Goal: Transaction & Acquisition: Purchase product/service

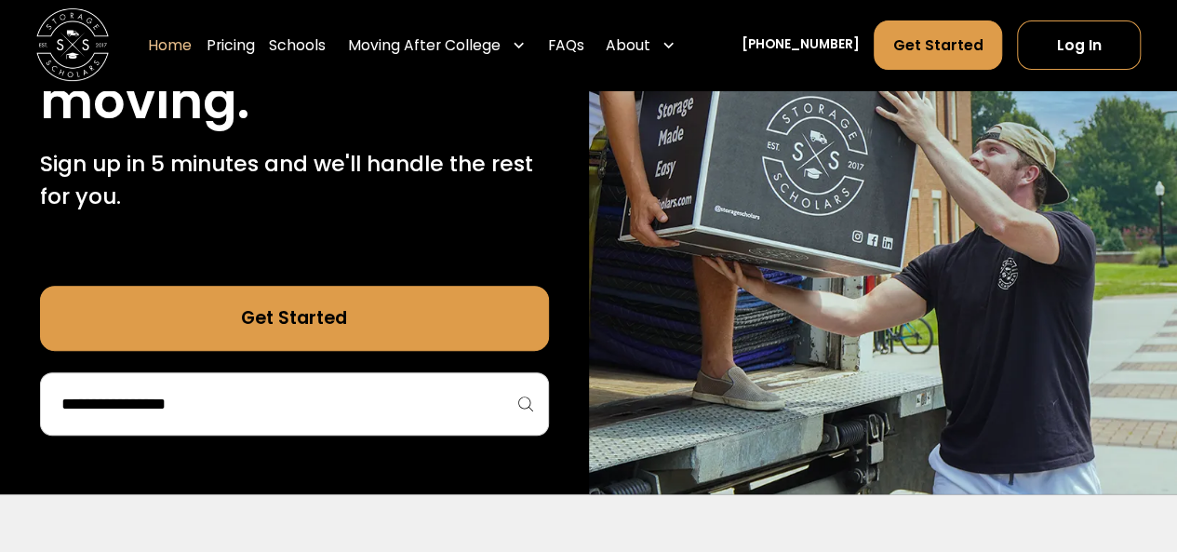
scroll to position [372, 0]
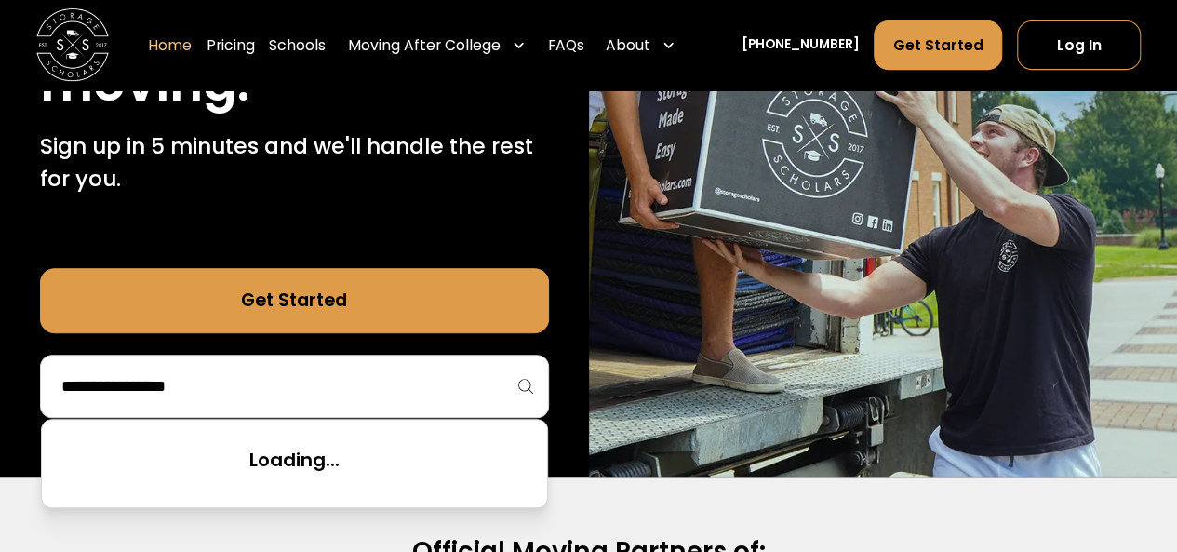
click at [169, 392] on input "search" at bounding box center [295, 386] width 470 height 32
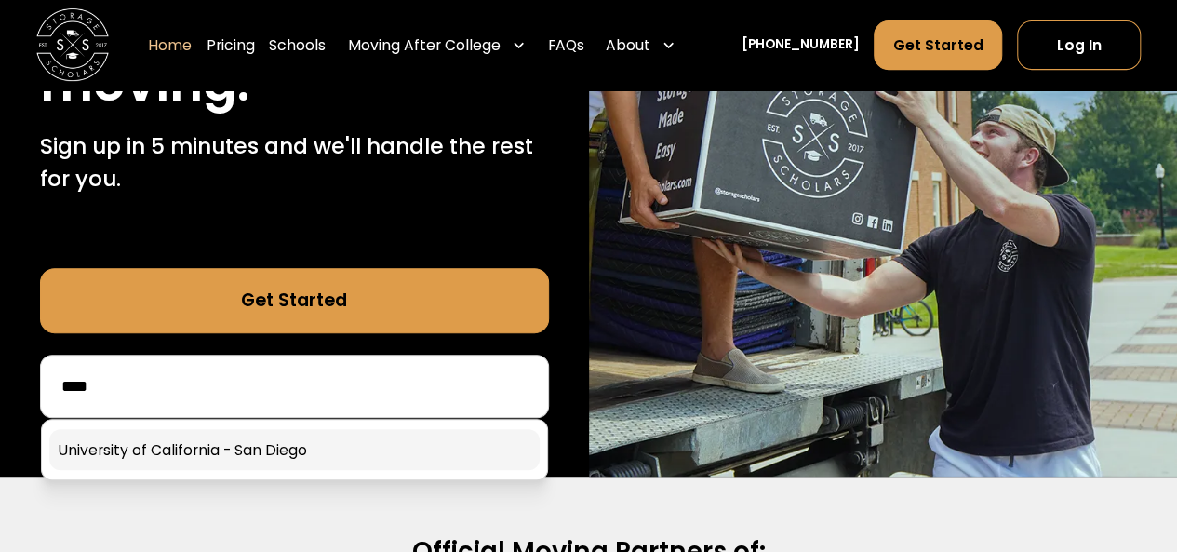
type input "****"
click at [303, 446] on link at bounding box center [294, 449] width 491 height 41
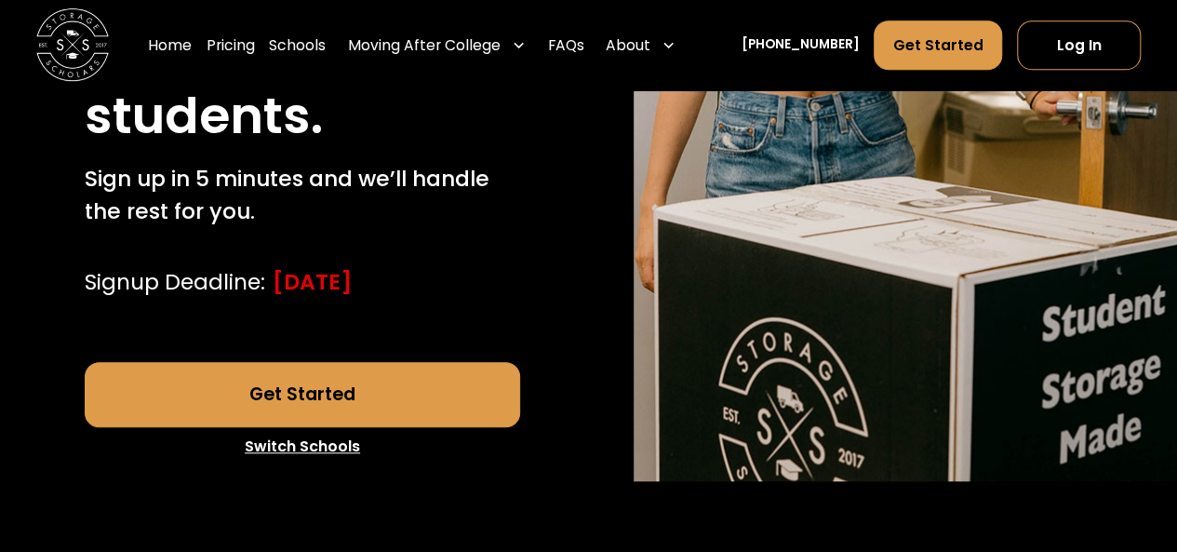
scroll to position [652, 0]
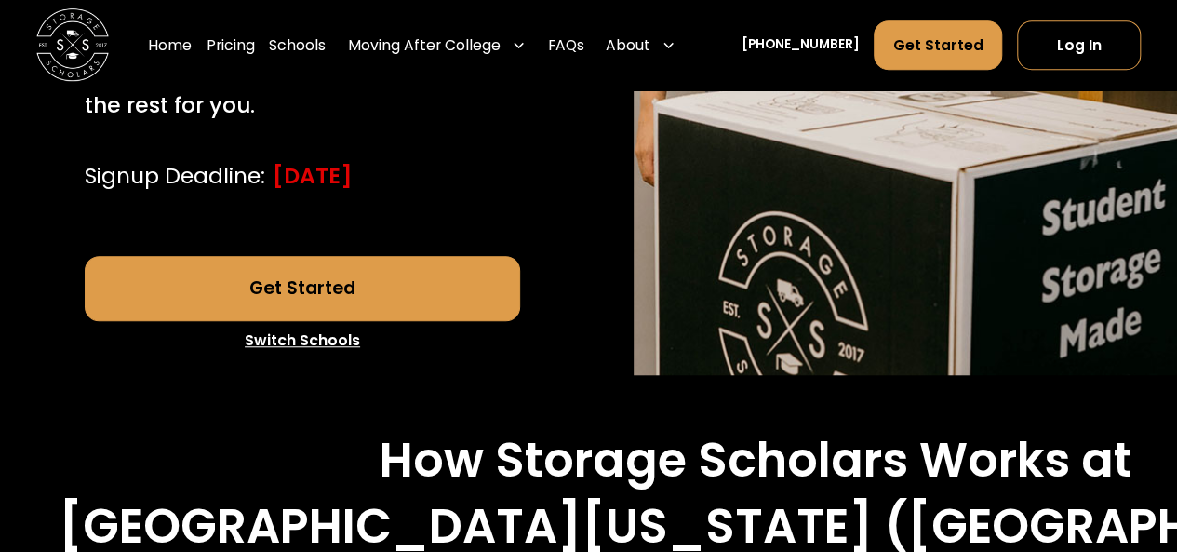
click at [207, 302] on link "Get Started" at bounding box center [303, 288] width 436 height 65
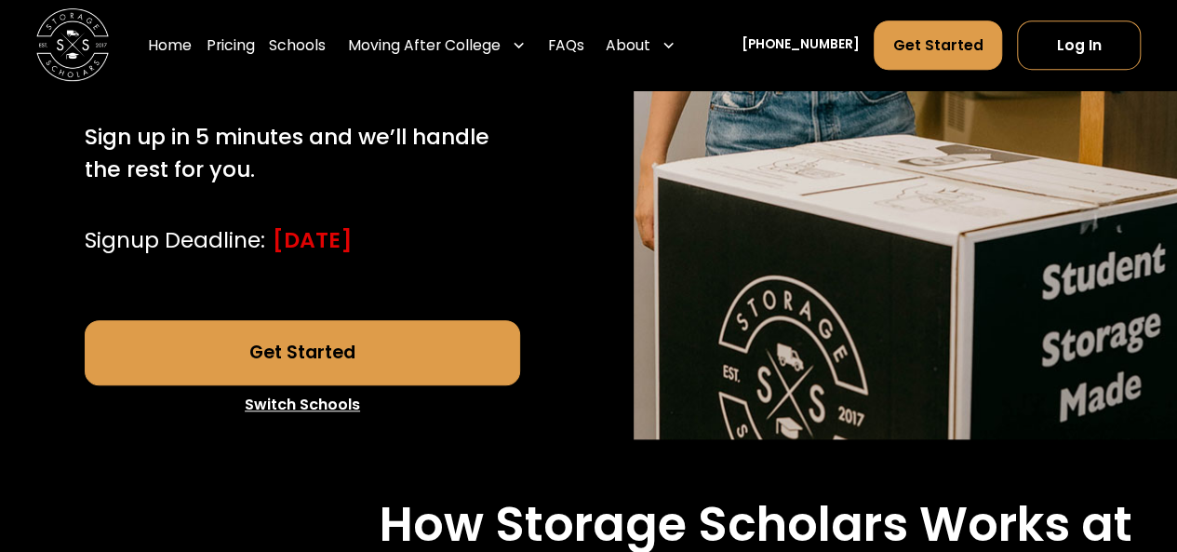
scroll to position [558, 0]
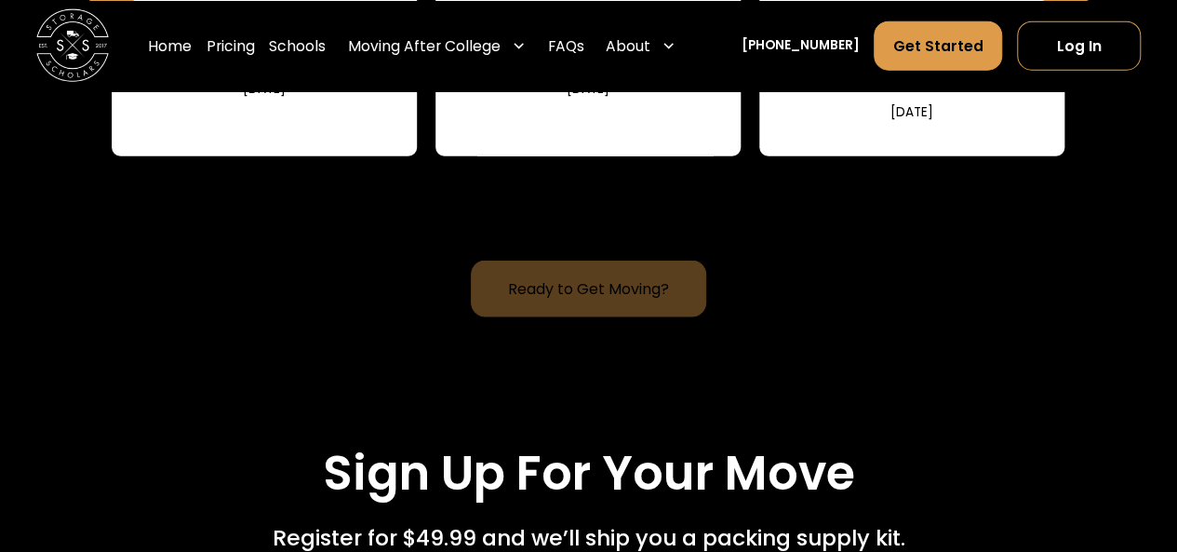
scroll to position [2141, 0]
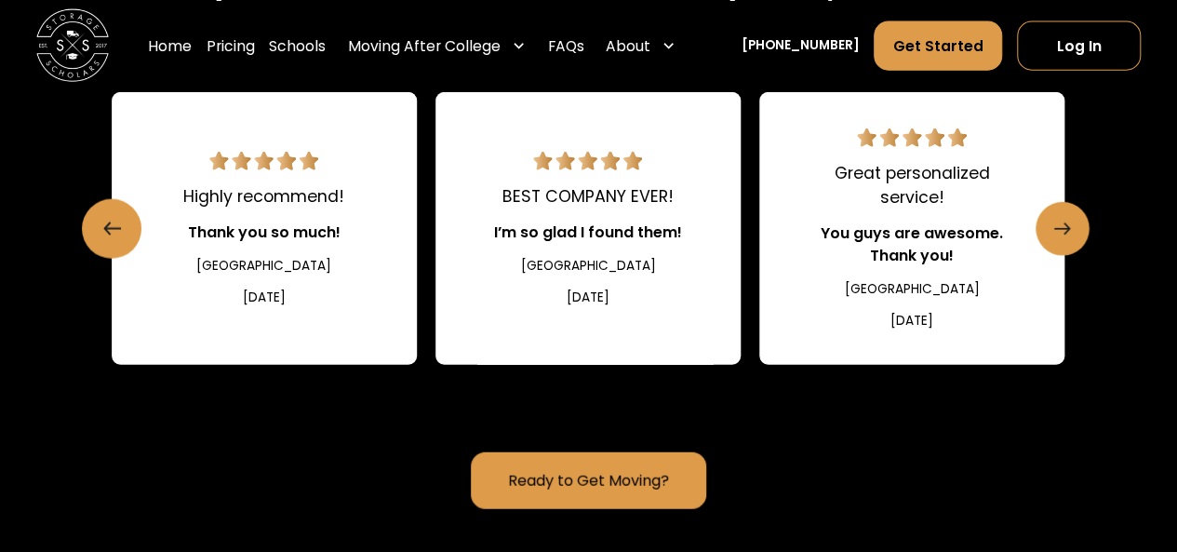
click at [1063, 244] on icon "Next slide" at bounding box center [1063, 229] width 16 height 30
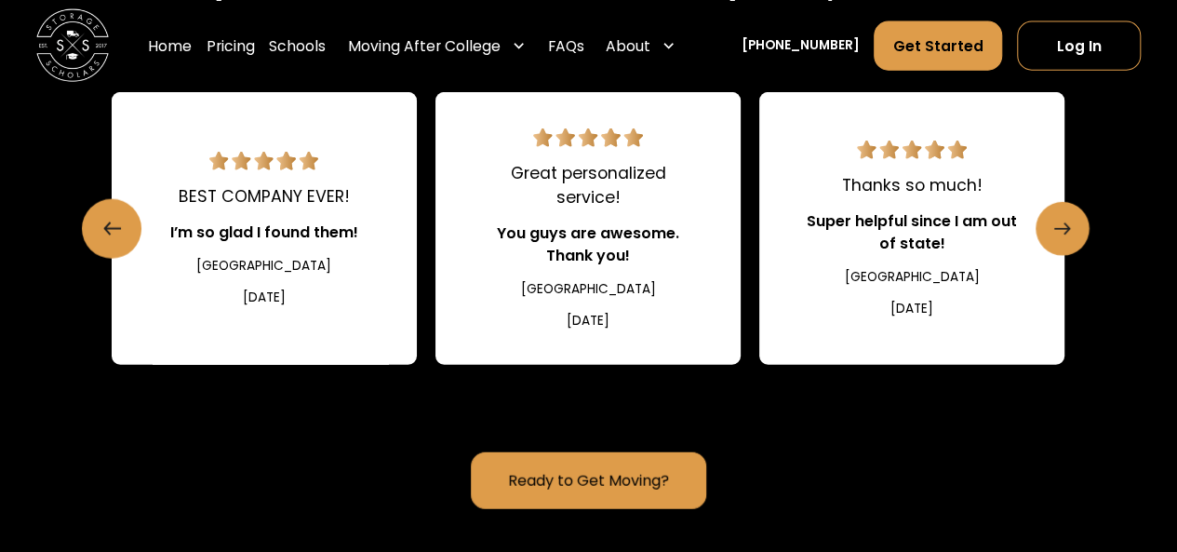
click at [1063, 244] on icon "Next slide" at bounding box center [1063, 229] width 16 height 30
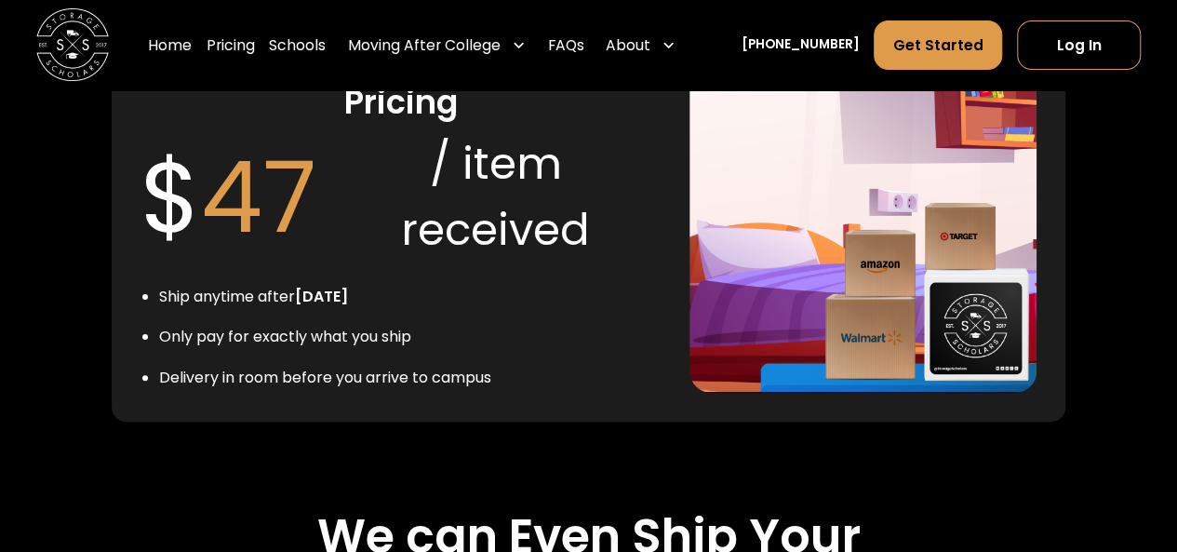
scroll to position [3630, 0]
